Goal: Information Seeking & Learning: Learn about a topic

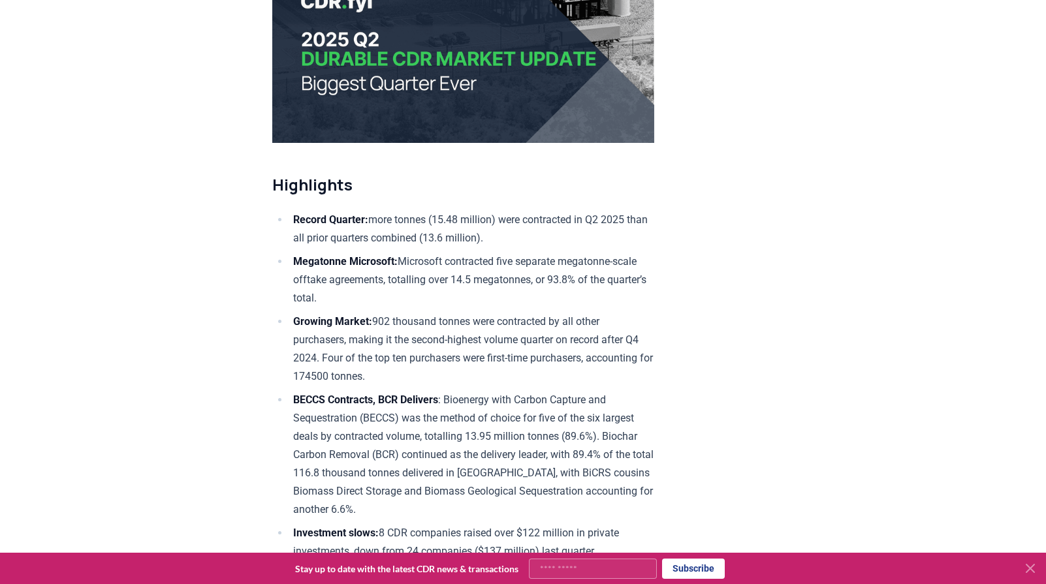
scroll to position [392, 0]
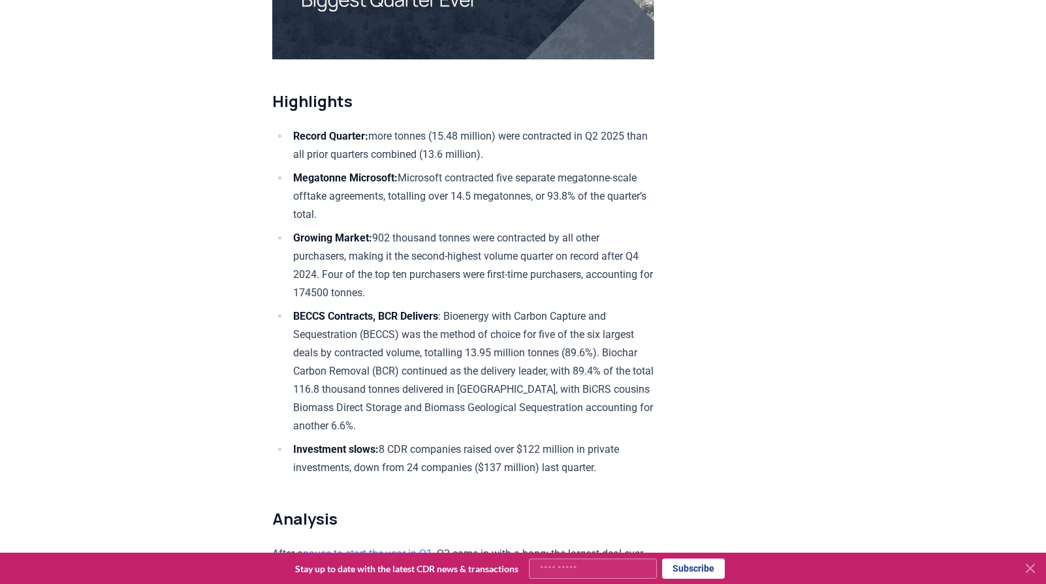
drag, startPoint x: 484, startPoint y: 191, endPoint x: 361, endPoint y: 211, distance: 124.5
click at [361, 211] on li "Megatonne Microsoft: Microsoft contracted five separate megatonne-scale offtake…" at bounding box center [471, 196] width 365 height 55
click at [484, 211] on li "Megatonne Microsoft: Microsoft contracted five separate megatonne-scale offtake…" at bounding box center [471, 196] width 365 height 55
click at [402, 186] on li "Megatonne Microsoft: Microsoft contracted five separate megatonne-scale offtake…" at bounding box center [471, 196] width 365 height 55
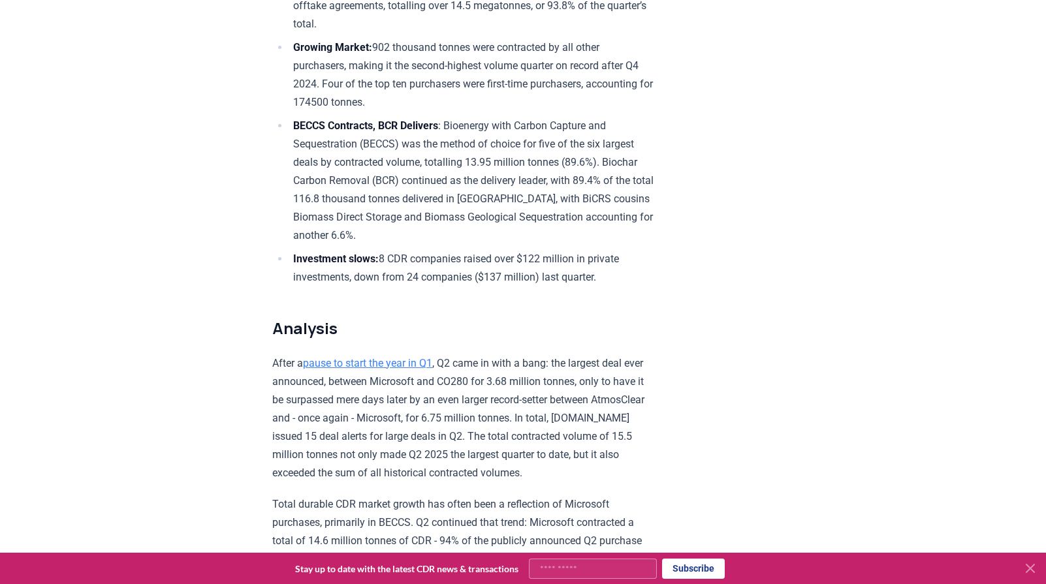
scroll to position [587, 0]
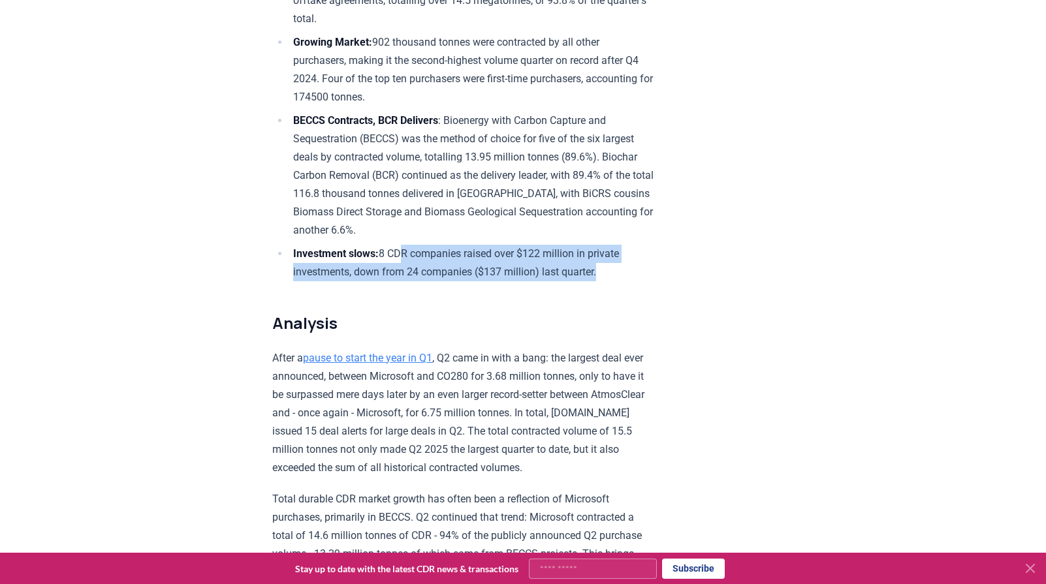
drag, startPoint x: 613, startPoint y: 272, endPoint x: 396, endPoint y: 238, distance: 219.4
click at [402, 238] on ul "Record Quarter: more tonnes (15.48 million) were contracted in Q2 2025 than all…" at bounding box center [463, 106] width 382 height 350
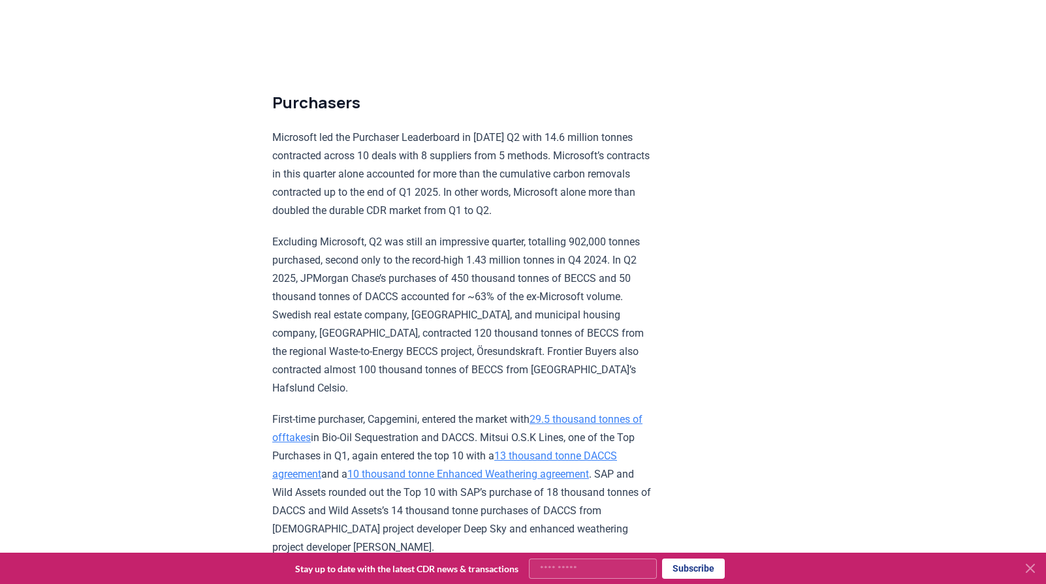
scroll to position [3068, 0]
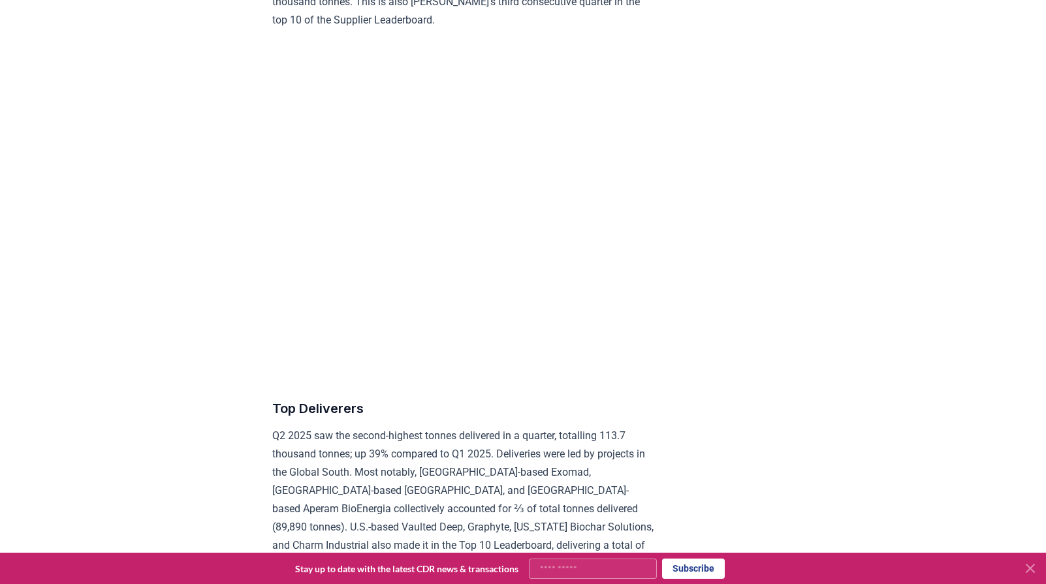
scroll to position [5026, 0]
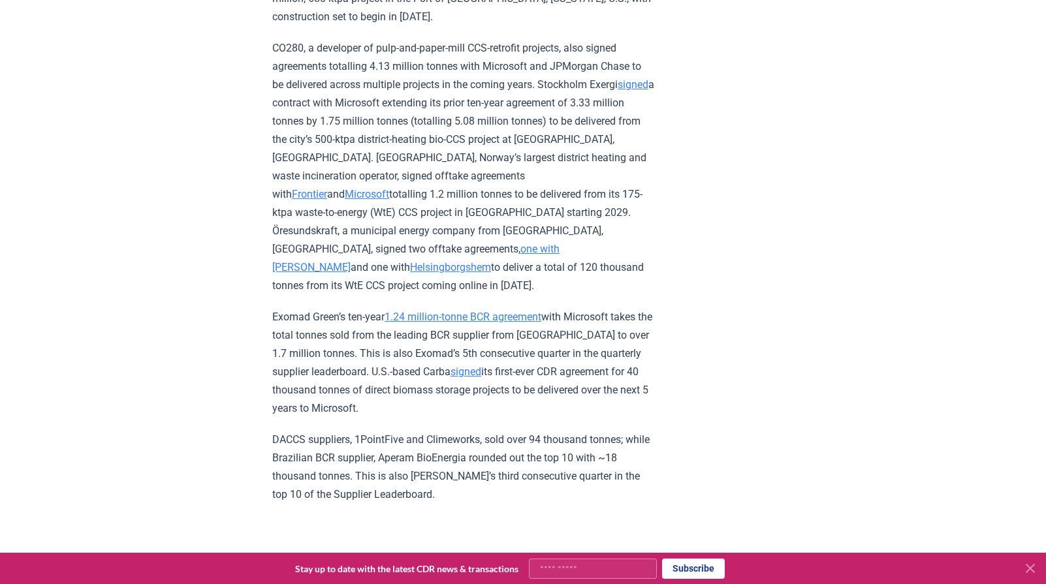
scroll to position [4359, 0]
